Goal: Information Seeking & Learning: Learn about a topic

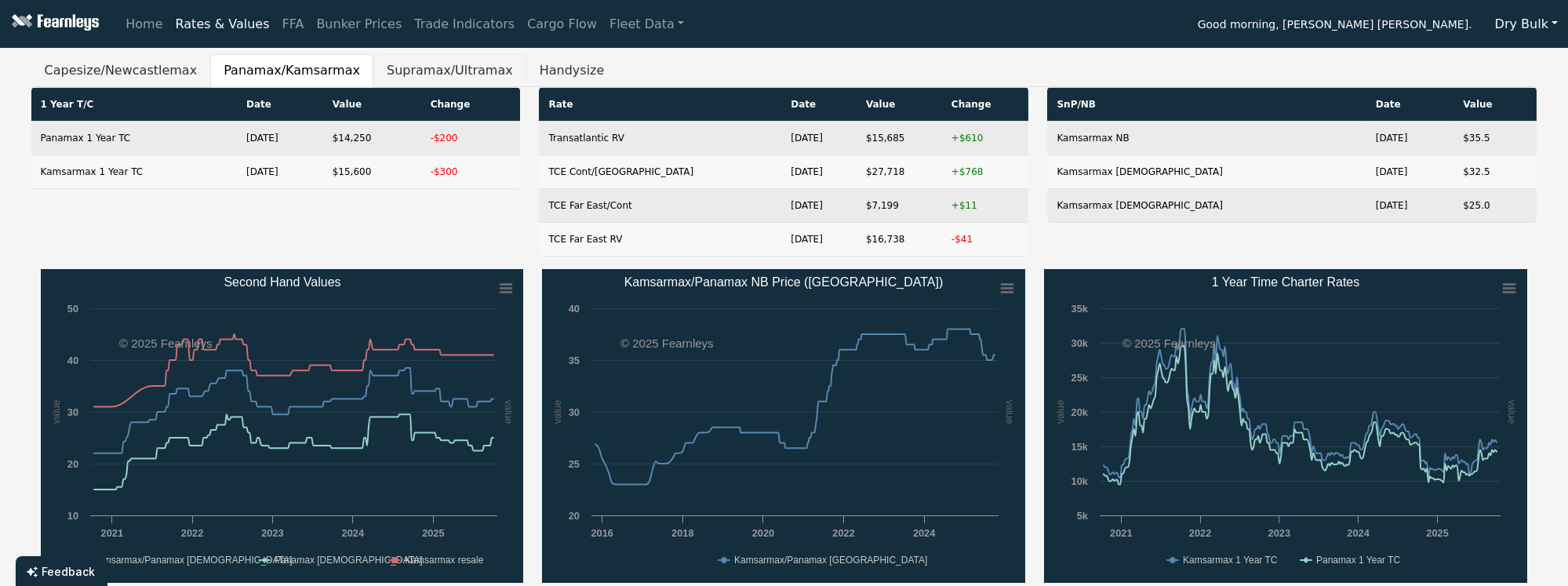
click at [373, 57] on button "Supramax/Ultramax" at bounding box center [449, 71] width 153 height 33
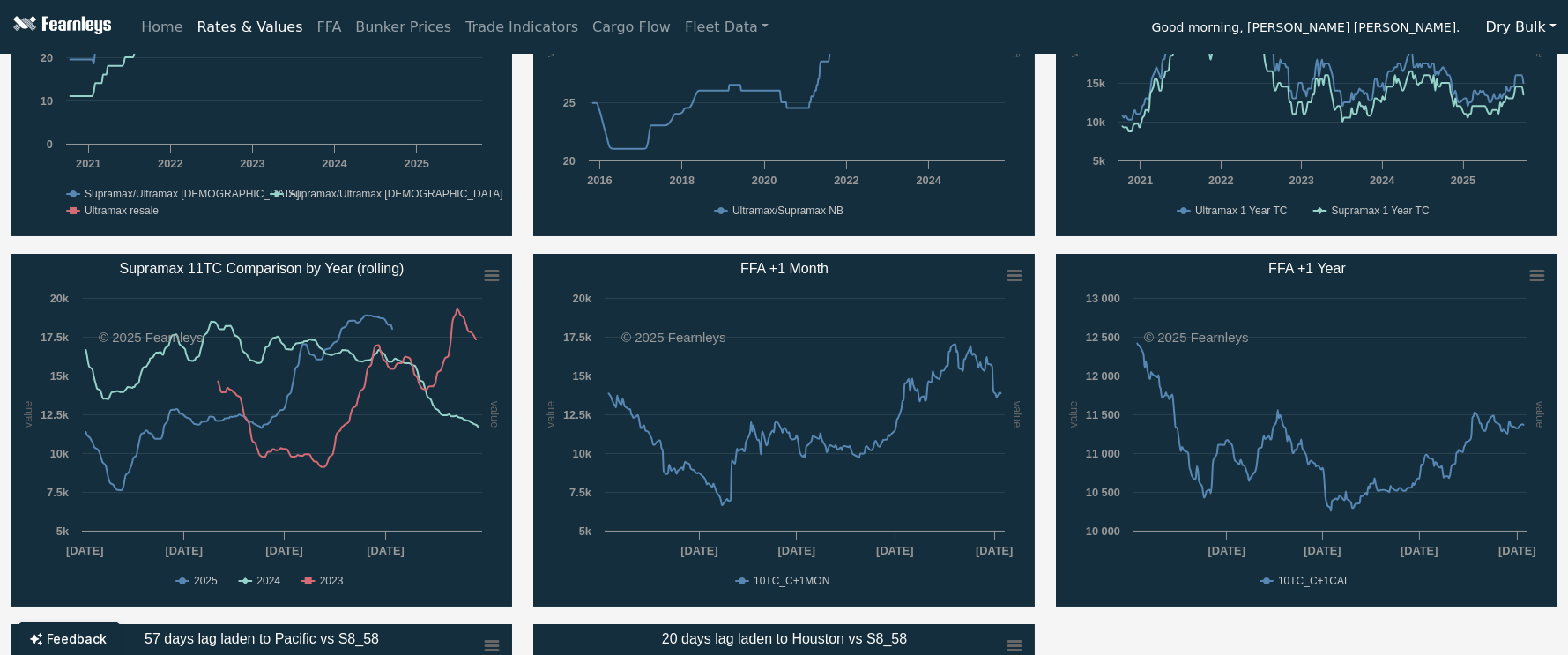
scroll to position [102, 0]
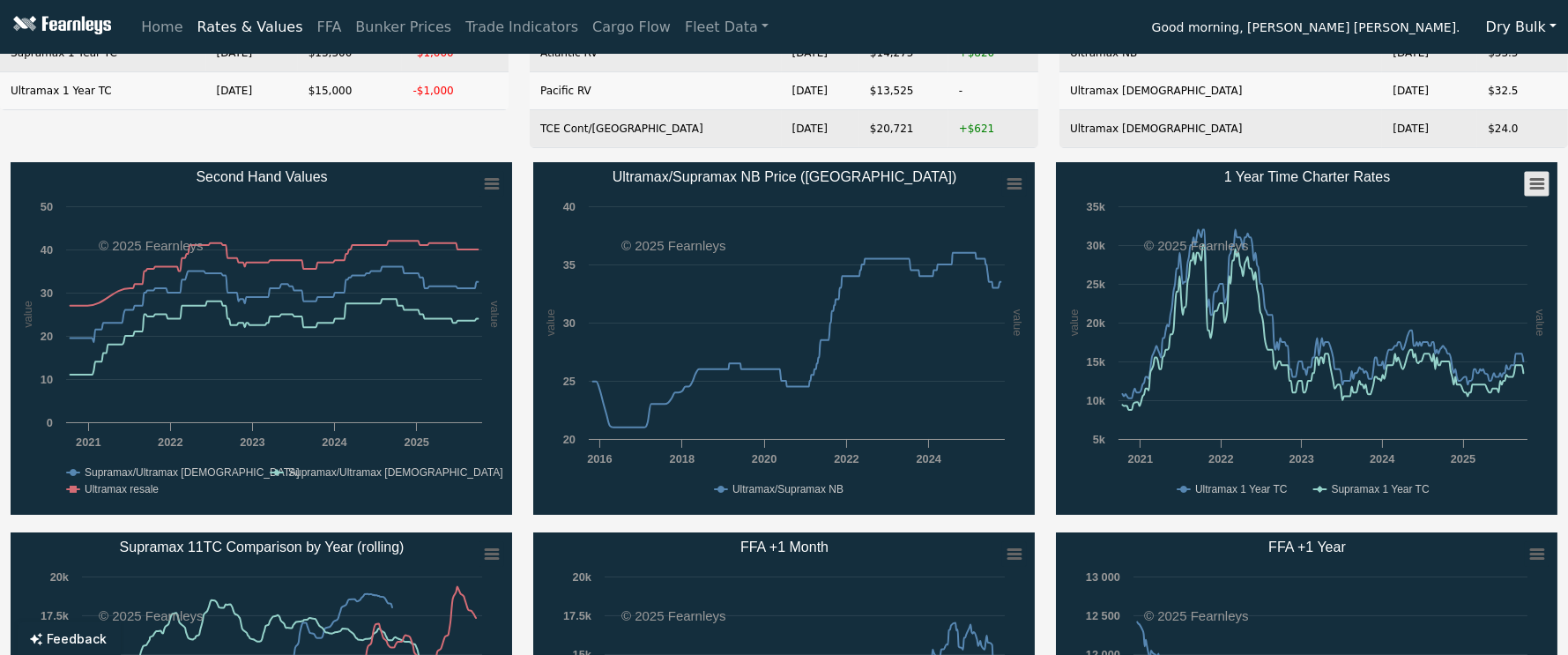
click at [1533, 175] on rect "1 Year Time Charter Rates" at bounding box center [1536, 184] width 25 height 25
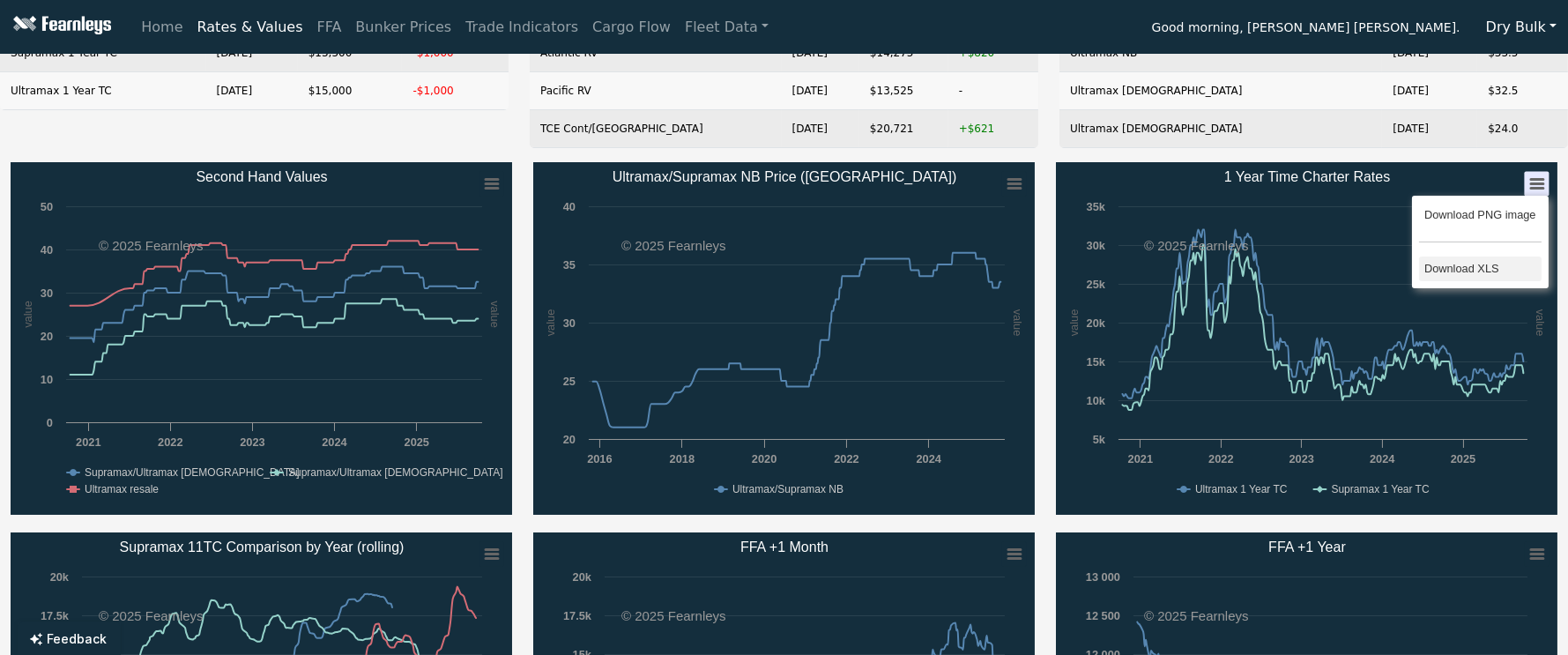
click at [1473, 262] on li "Download XLS" at bounding box center [1481, 268] width 123 height 25
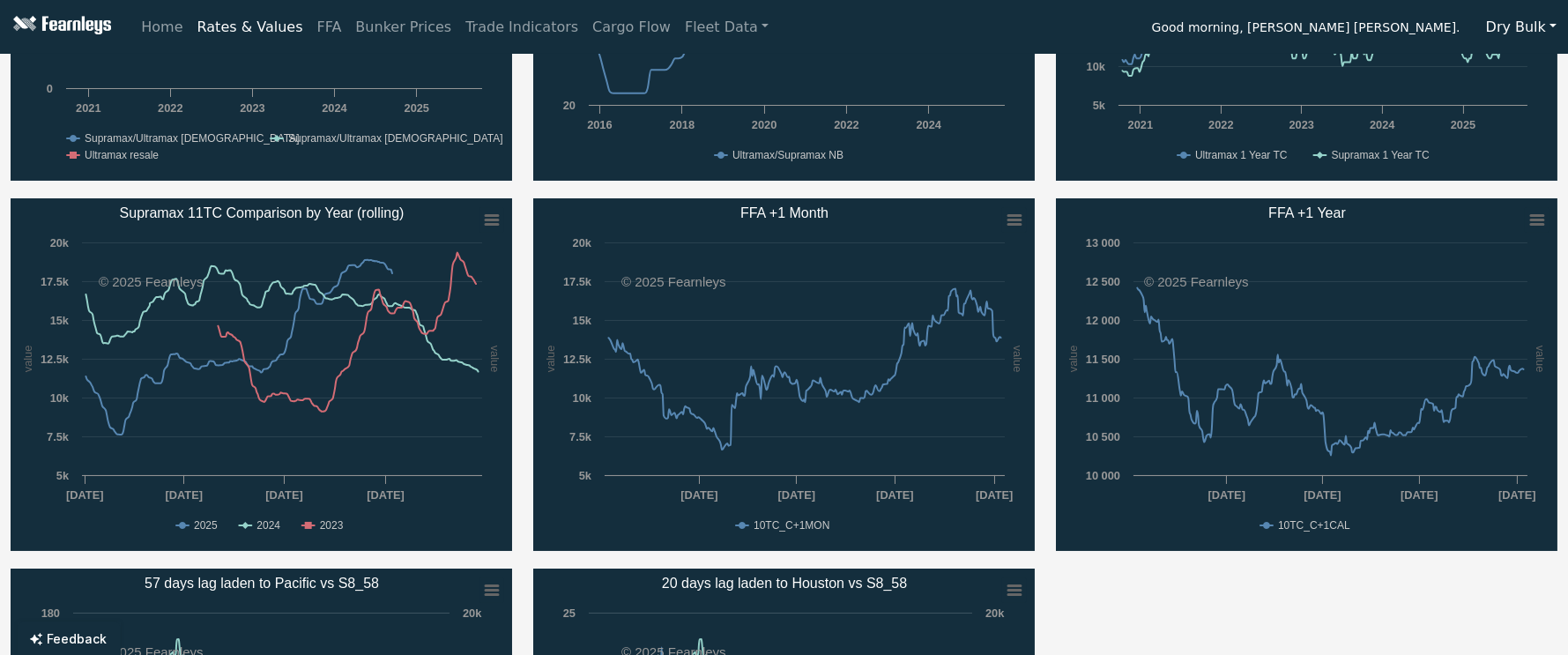
scroll to position [0, 0]
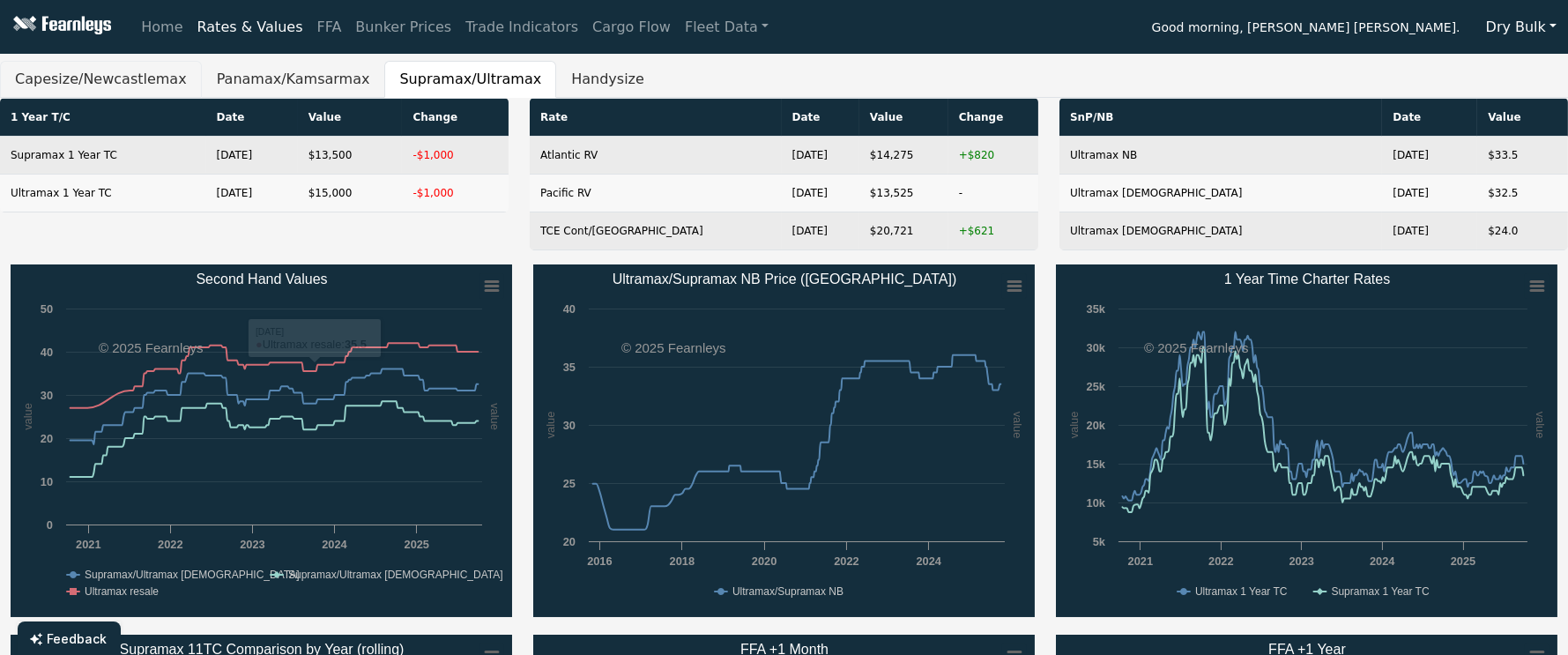
click at [129, 78] on button "Capesize/Newcastlemax" at bounding box center [100, 80] width 201 height 37
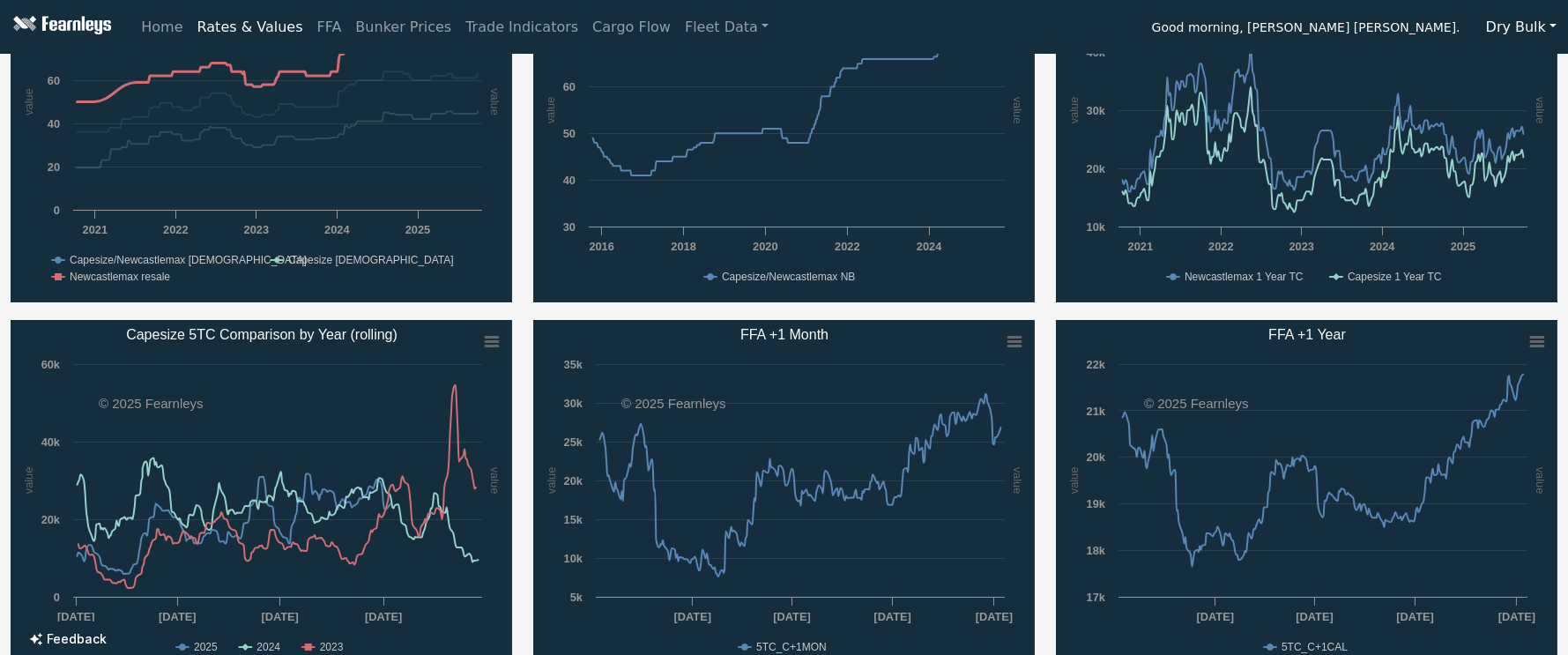
scroll to position [352, 0]
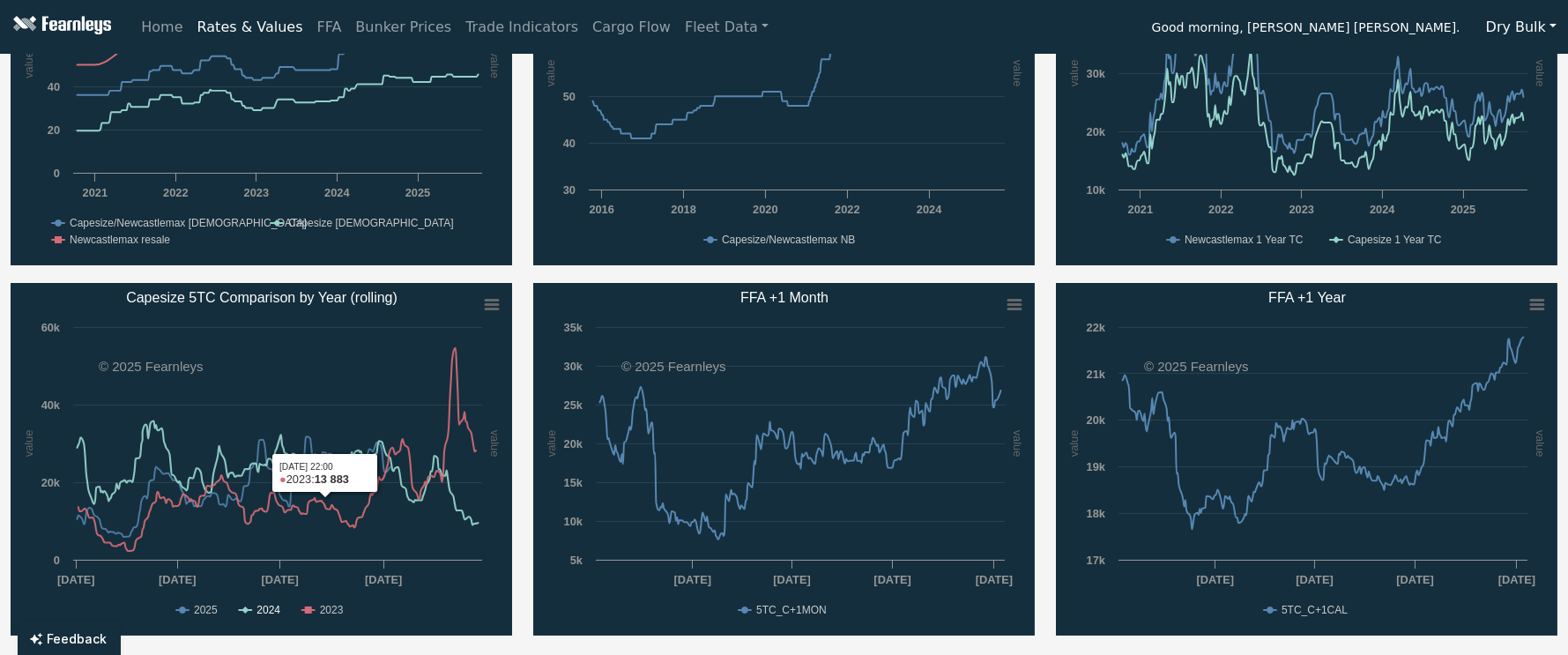
click at [274, 603] on text "2024" at bounding box center [268, 609] width 24 height 12
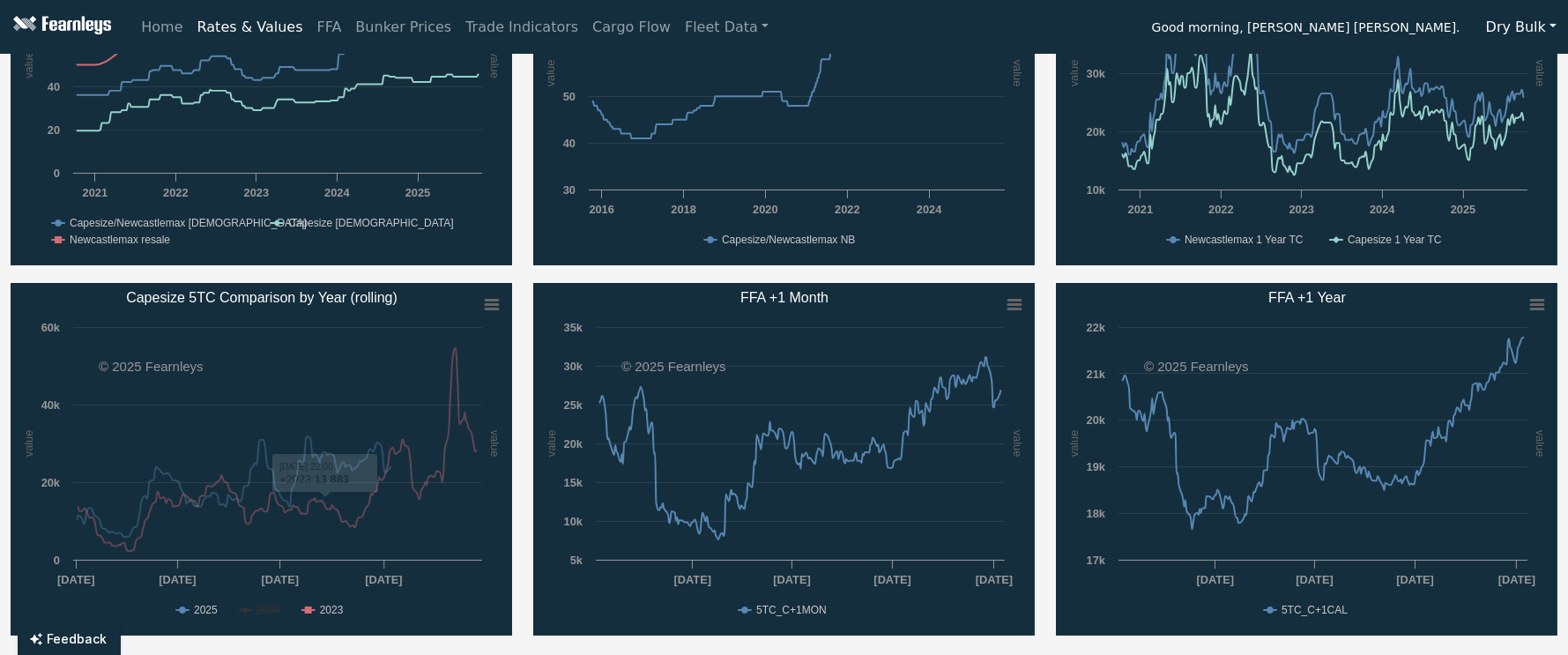
click at [320, 611] on text "2023" at bounding box center [332, 609] width 24 height 12
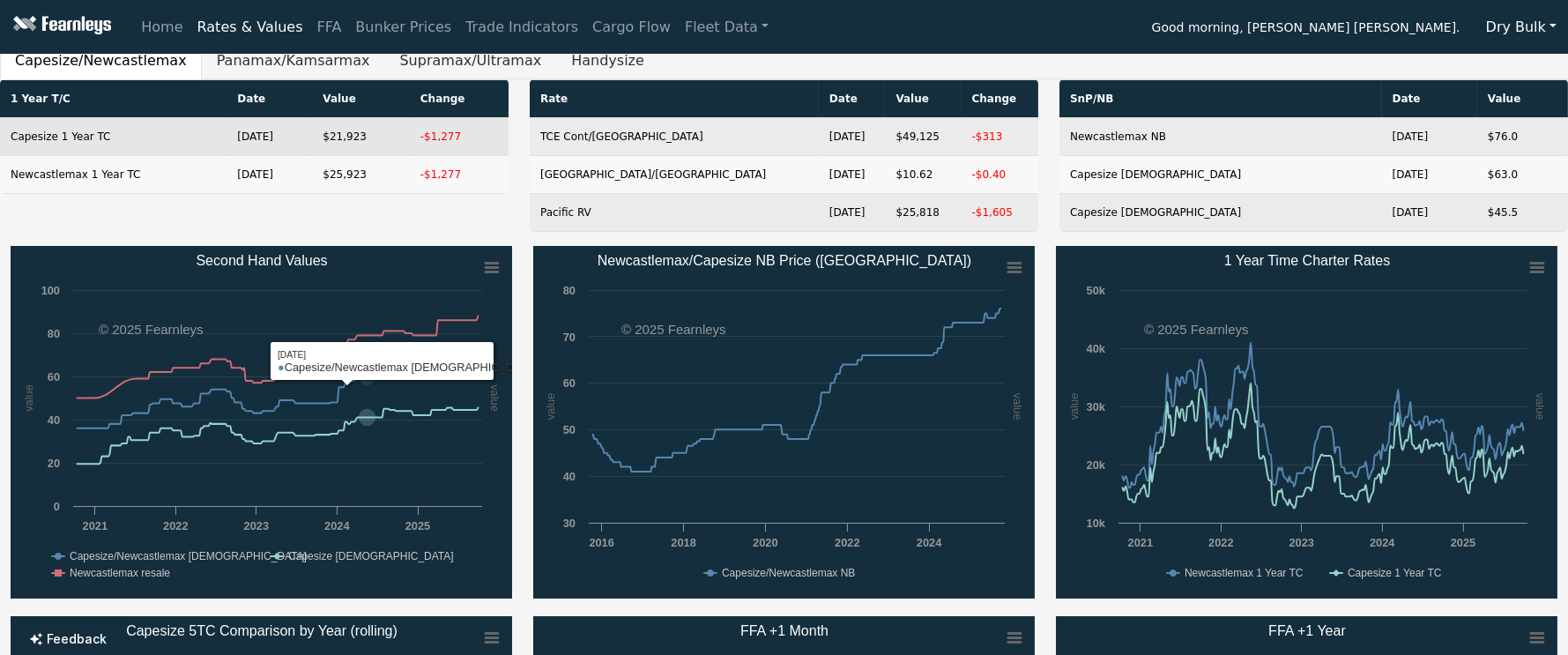
scroll to position [0, 0]
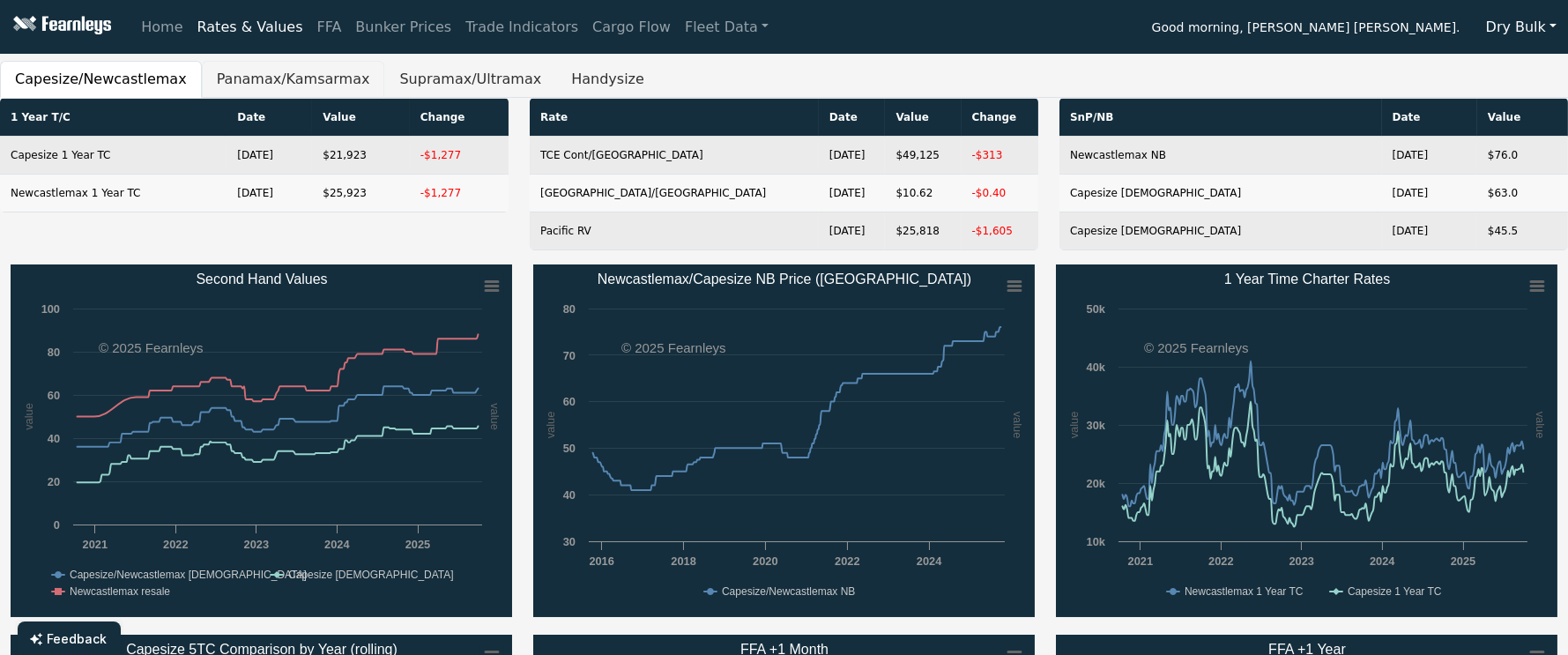
click at [235, 77] on button "Panamax/Kamsarmax" at bounding box center [293, 80] width 184 height 37
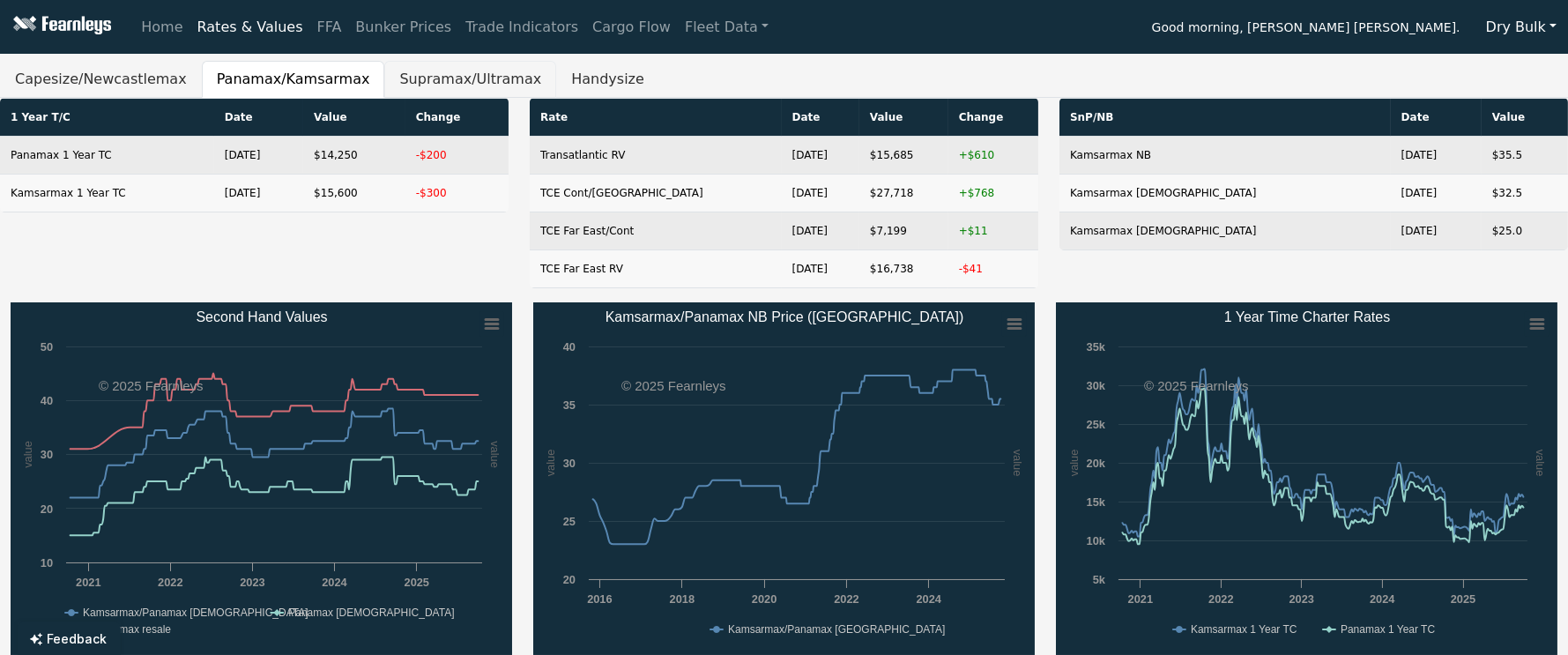
click at [428, 83] on button "Supramax/Ultramax" at bounding box center [470, 80] width 172 height 37
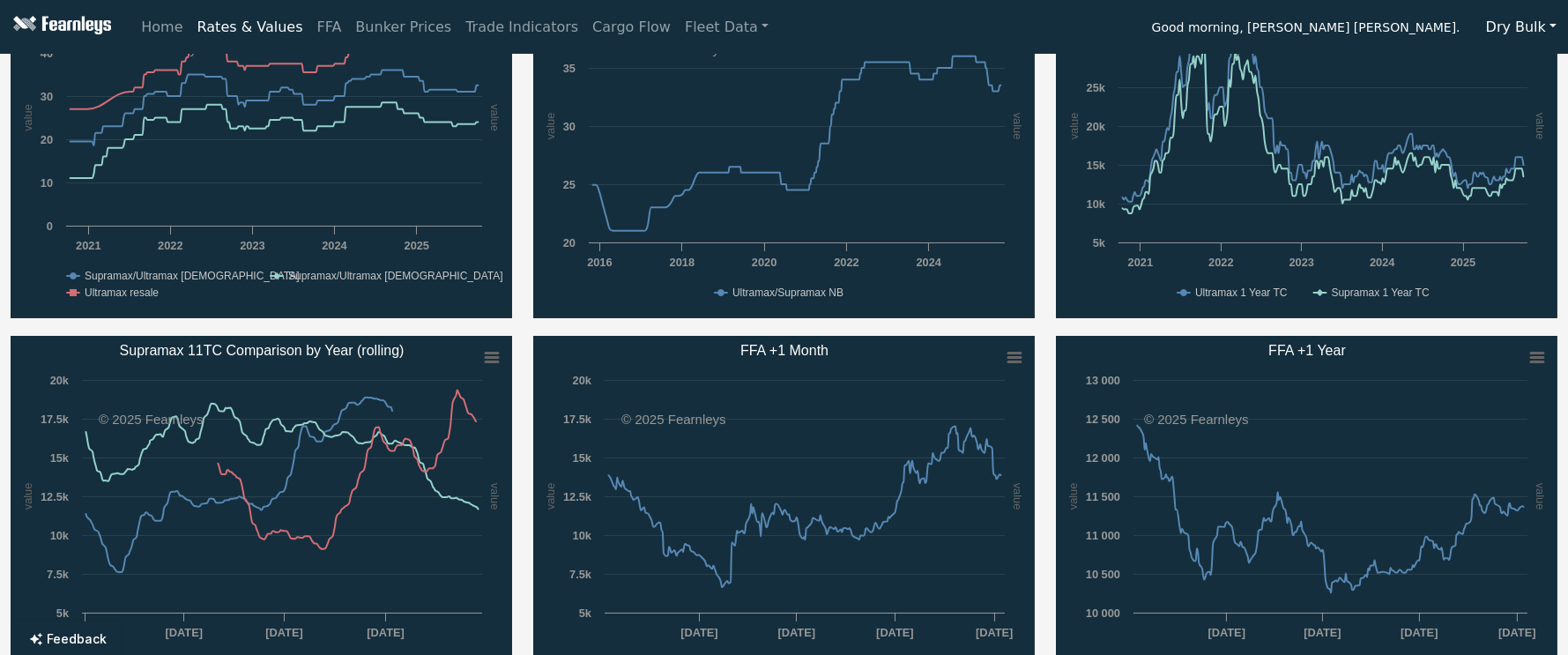
scroll to position [469, 0]
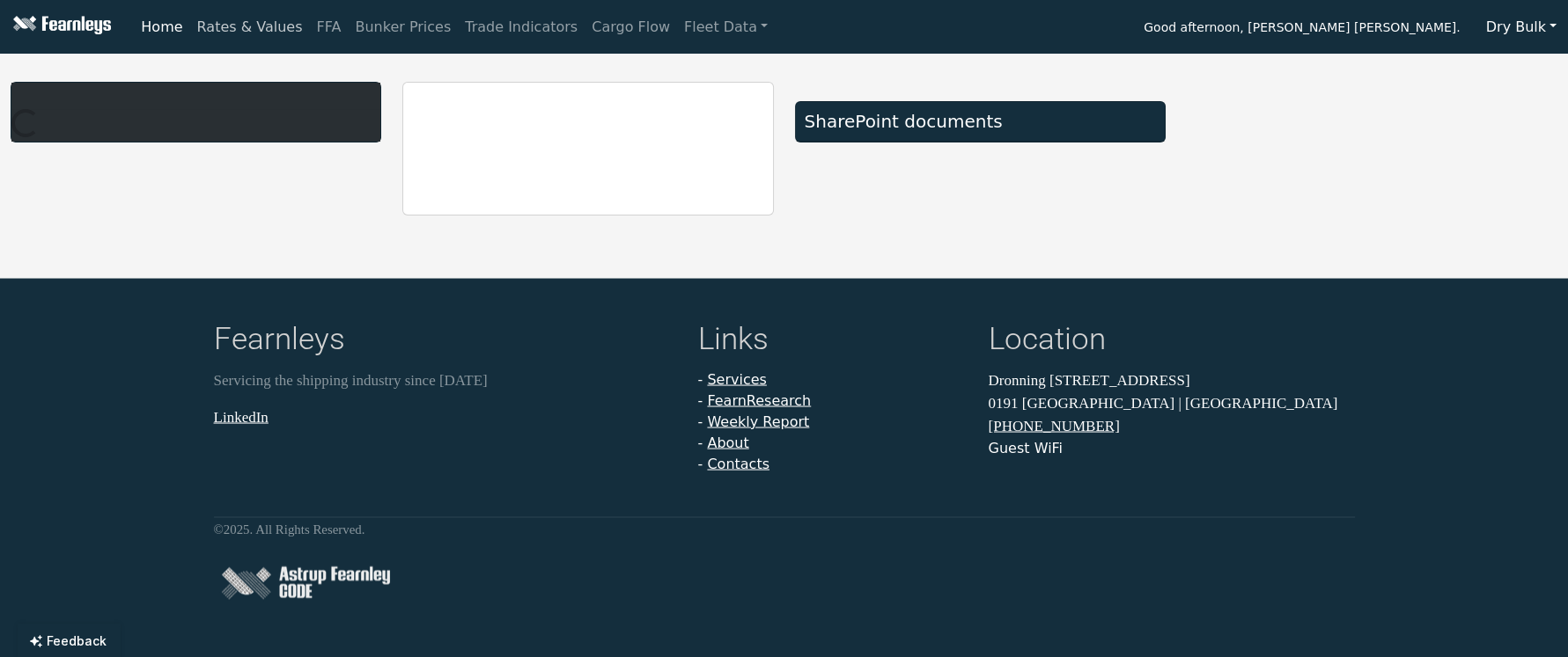
click at [235, 36] on link "Rates & Values" at bounding box center [249, 27] width 120 height 35
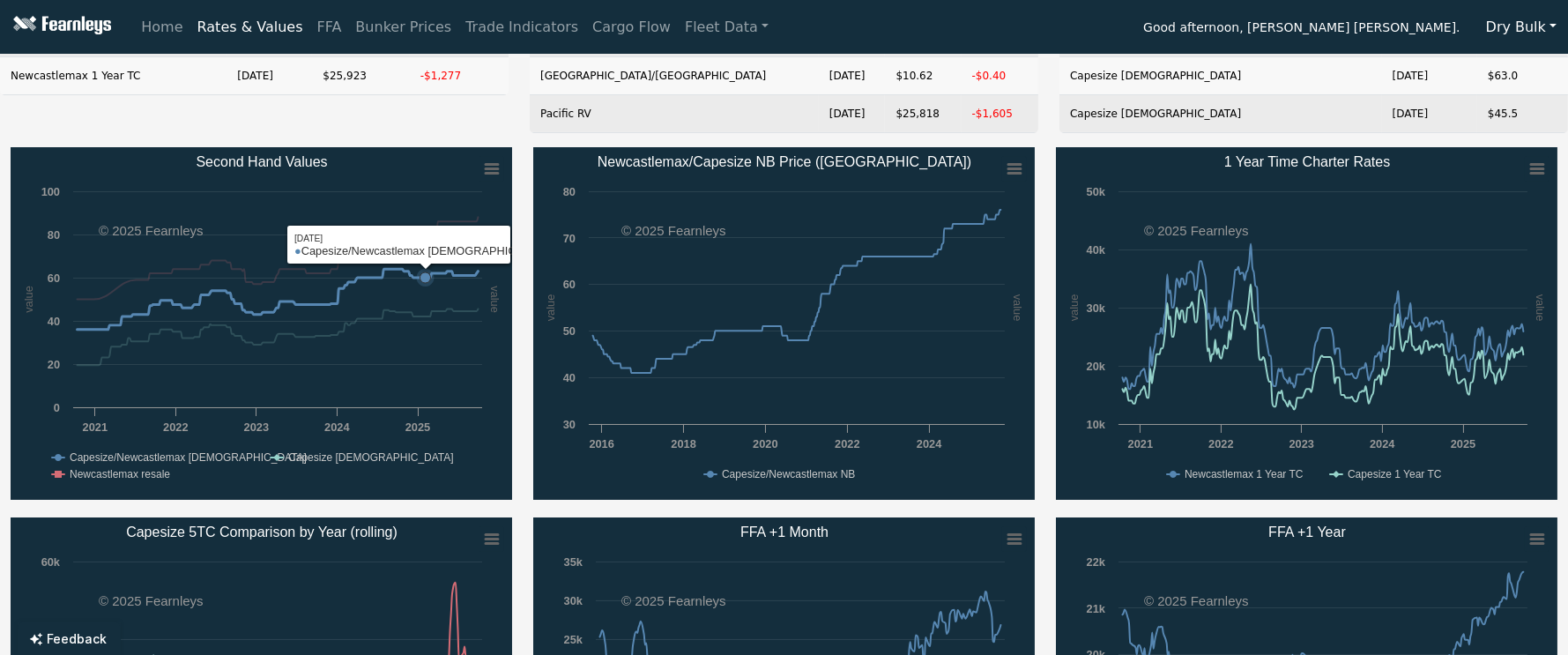
scroll to position [352, 0]
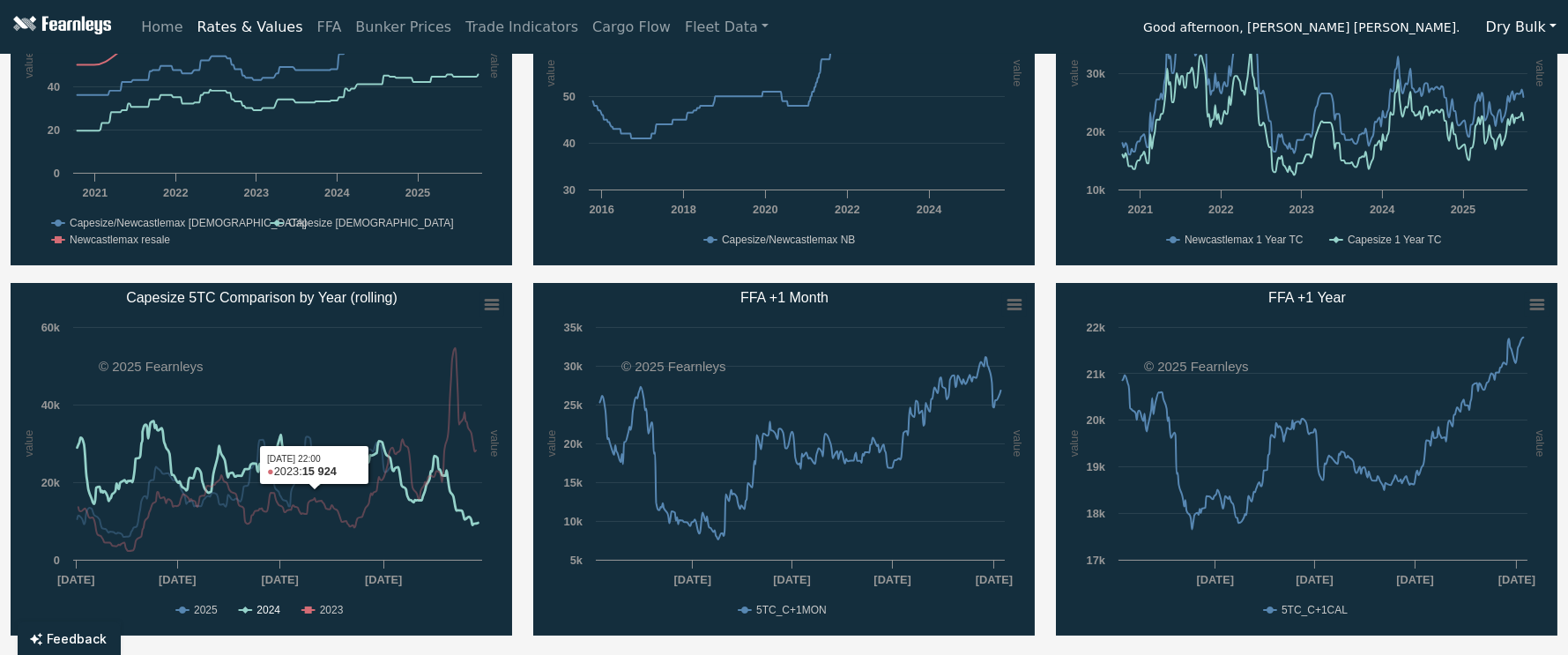
click at [266, 607] on text "2024" at bounding box center [268, 609] width 24 height 12
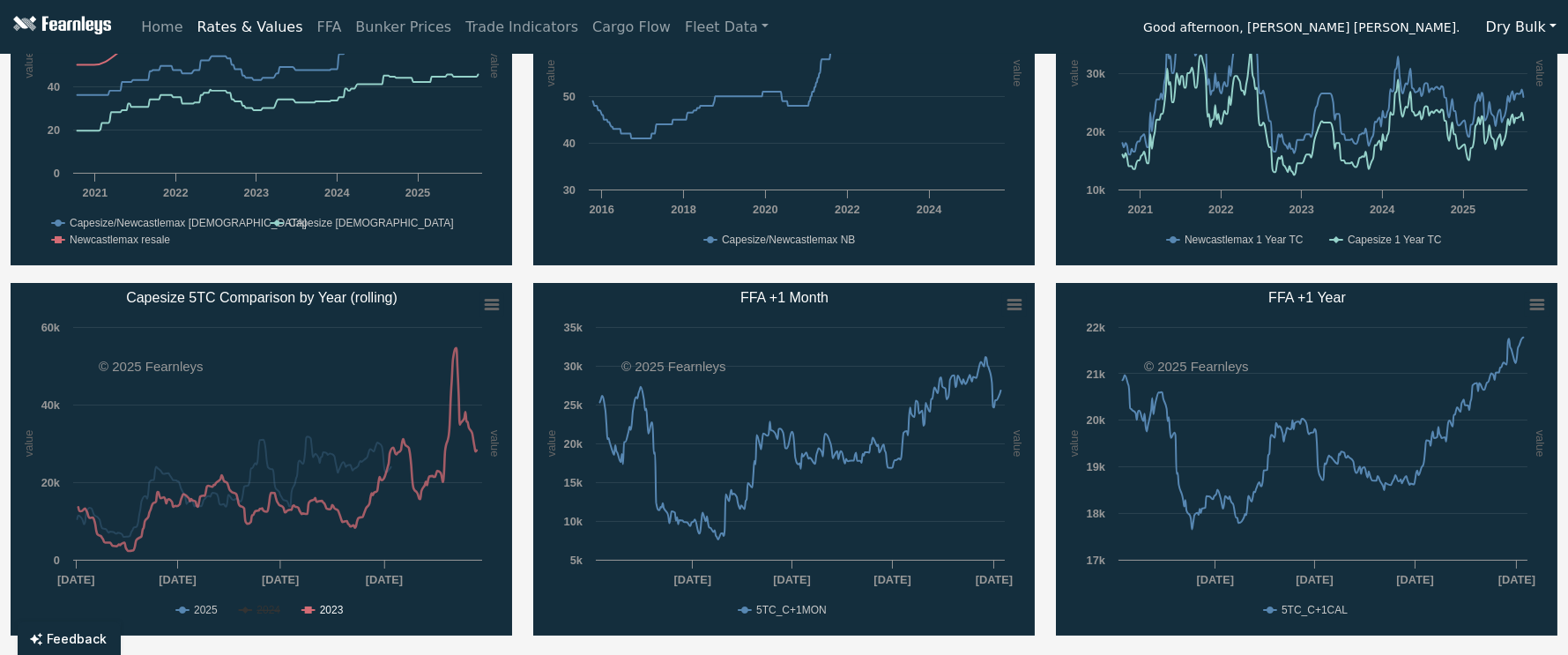
click at [310, 607] on icon "Capesize 5TC Comparison by Year (rolling)" at bounding box center [309, 610] width 7 height 7
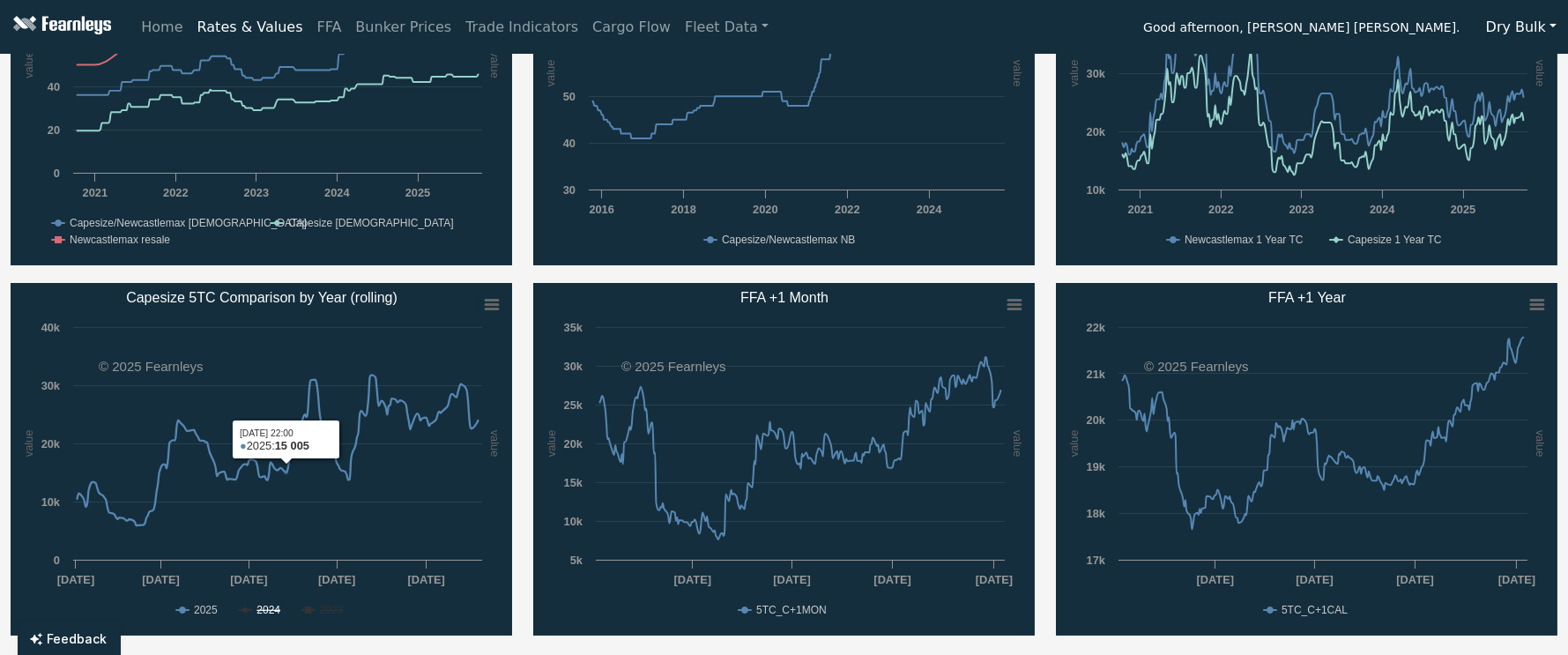
click at [273, 605] on text "2024" at bounding box center [268, 609] width 24 height 12
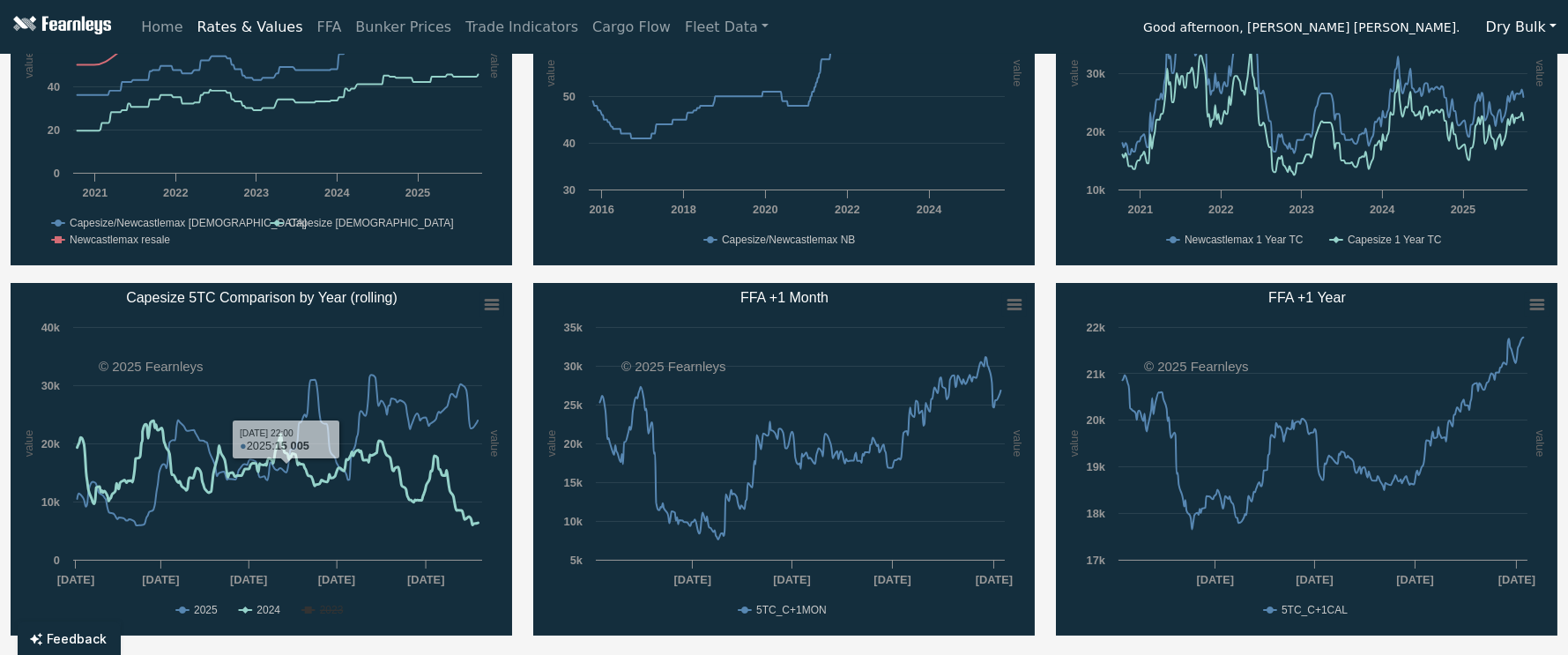
click at [331, 606] on text "2023" at bounding box center [332, 609] width 24 height 12
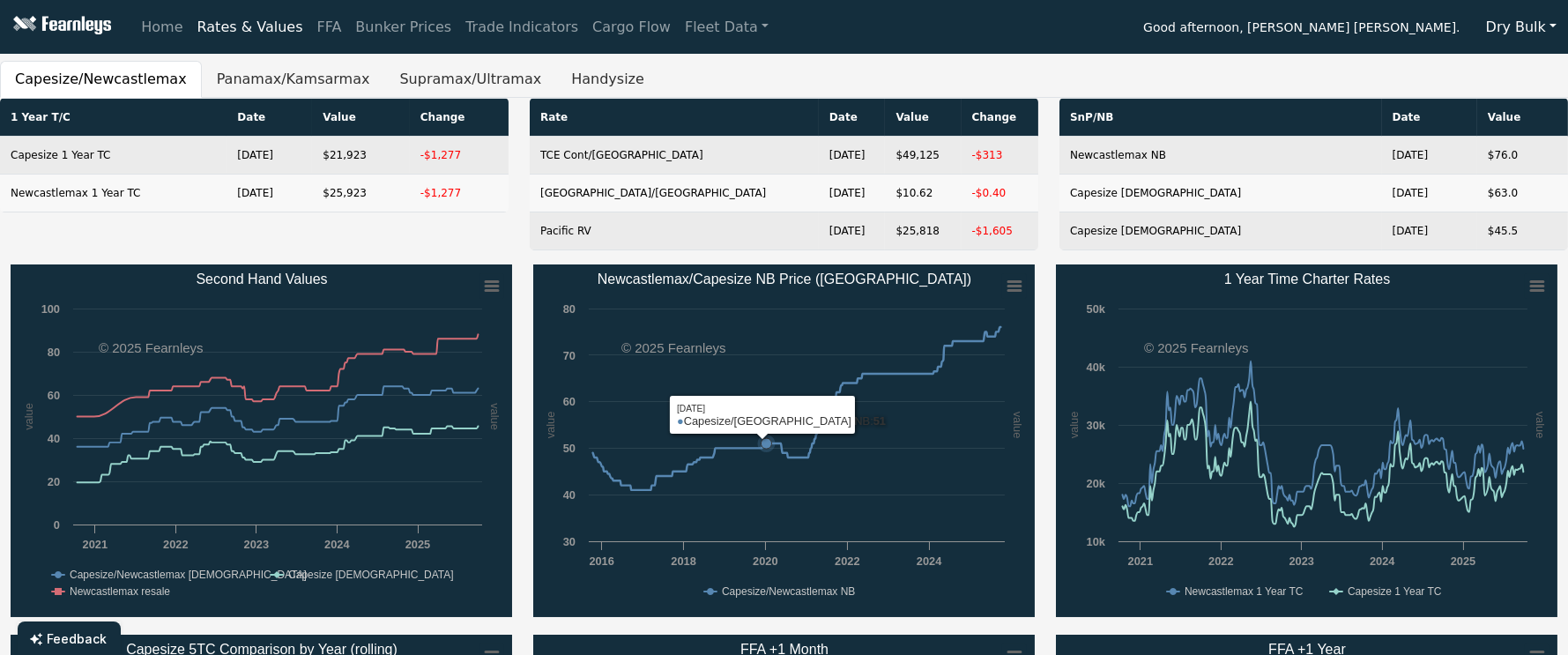
scroll to position [0, 0]
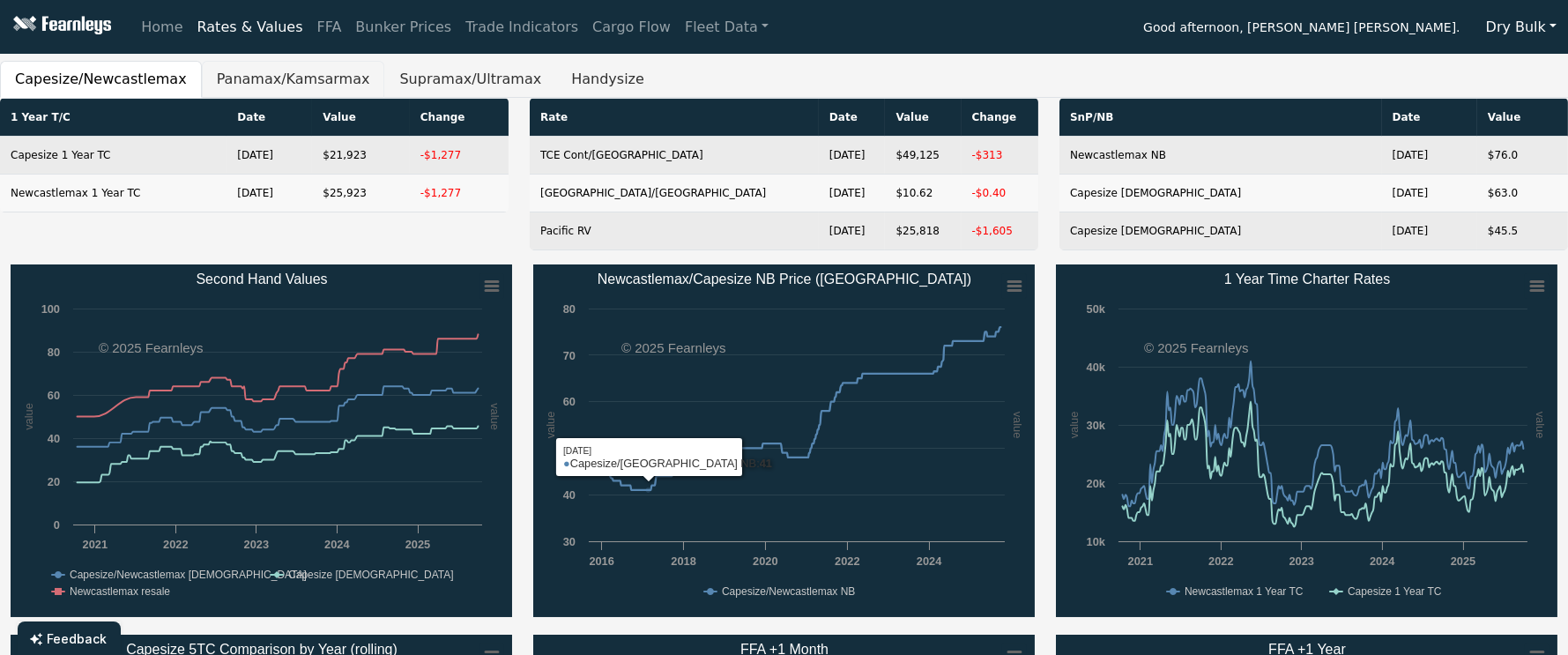
click at [236, 81] on button "Panamax/Kamsarmax" at bounding box center [293, 80] width 184 height 37
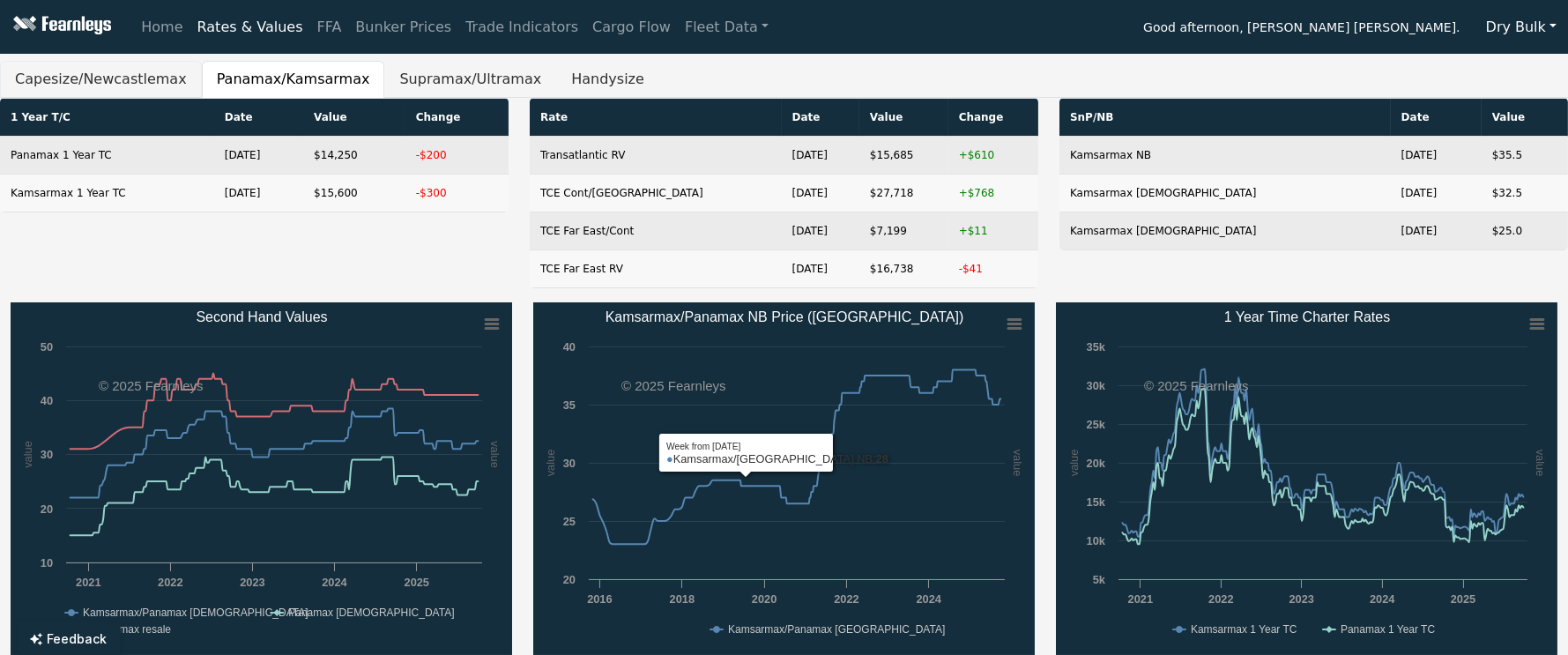
click at [99, 77] on button "Capesize/Newcastlemax" at bounding box center [100, 80] width 201 height 37
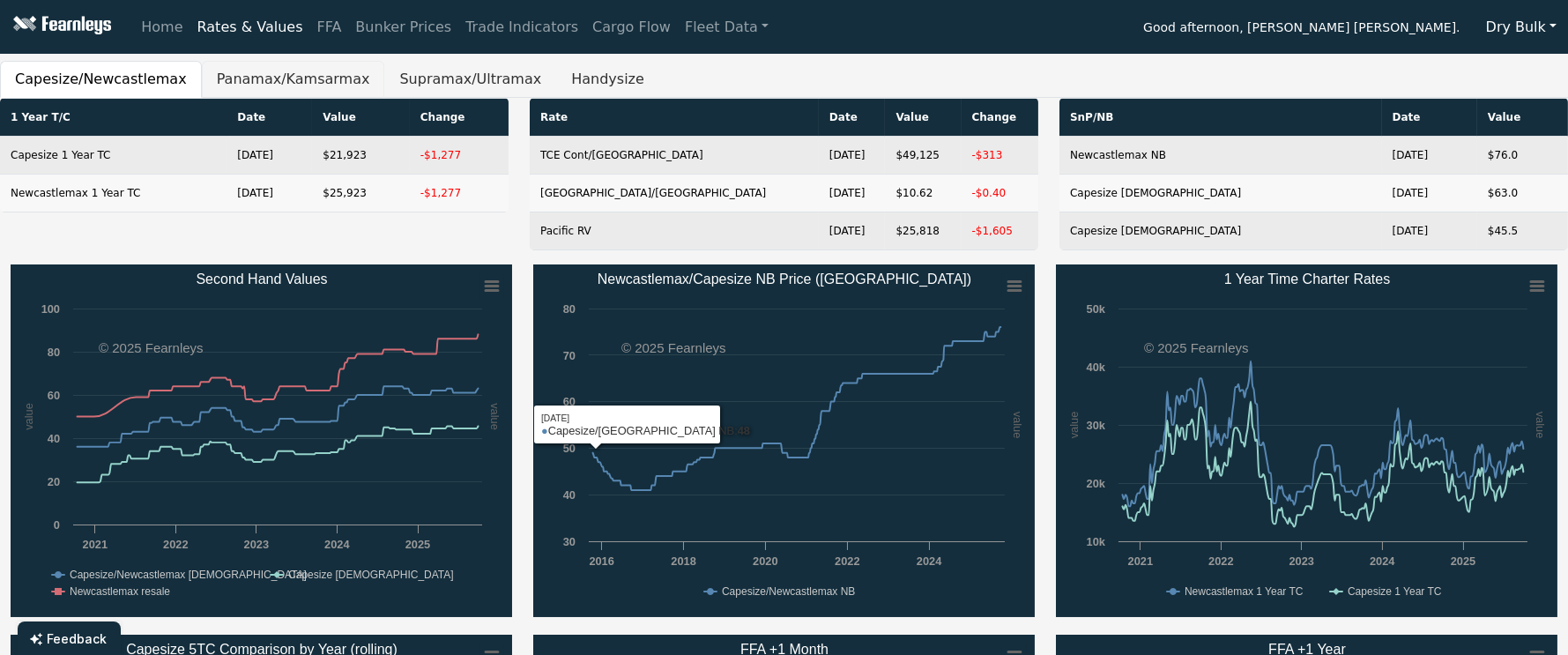
click at [281, 83] on button "Panamax/Kamsarmax" at bounding box center [293, 80] width 184 height 37
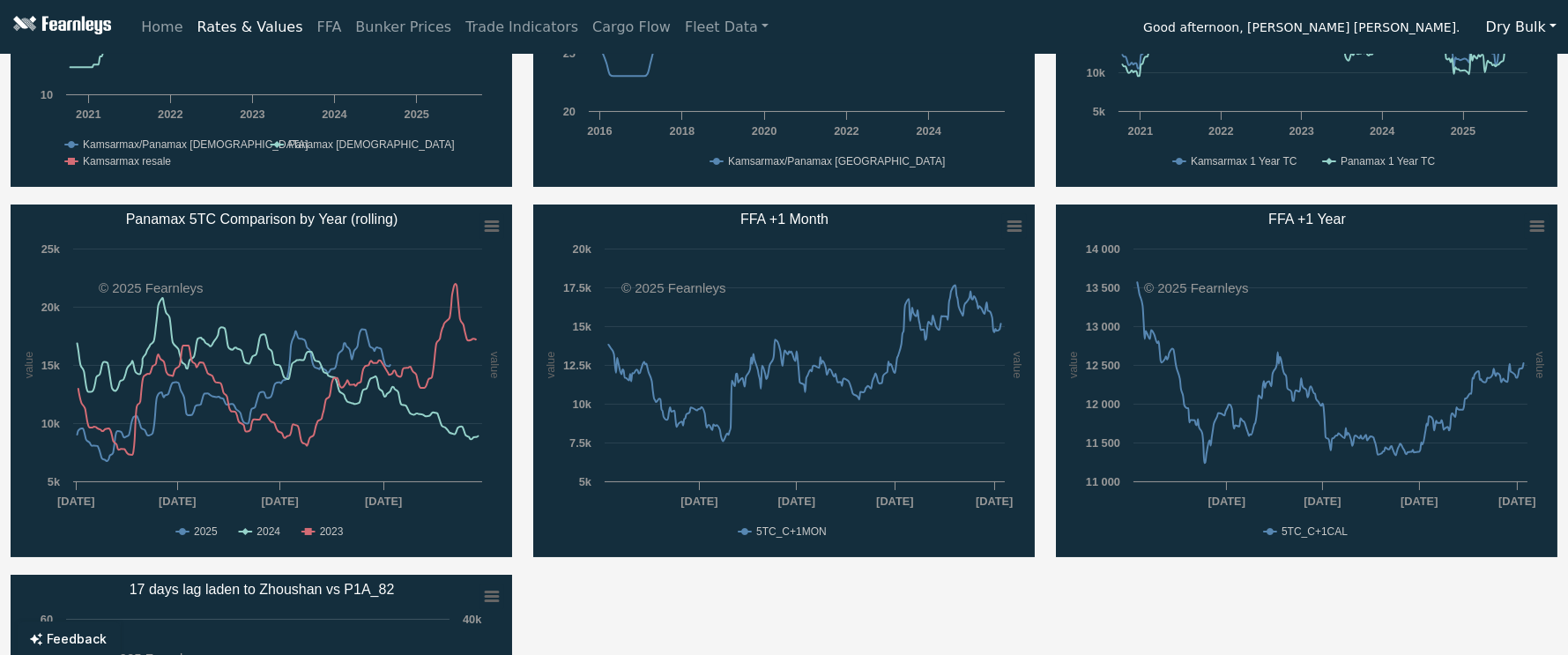
scroll to position [469, 0]
